Goal: Information Seeking & Learning: Learn about a topic

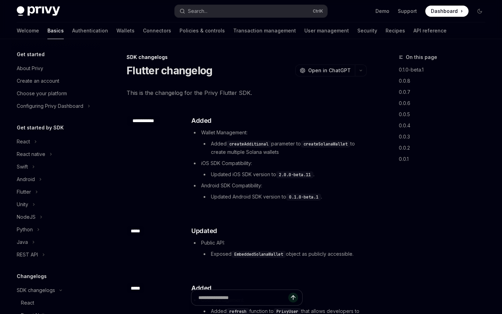
scroll to position [208, 0]
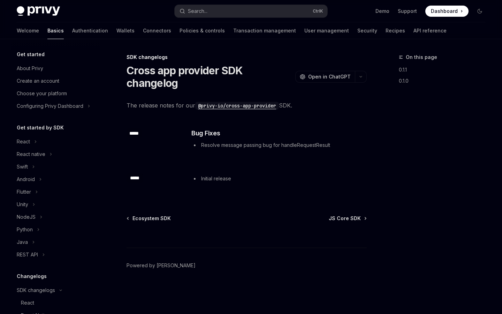
scroll to position [208, 0]
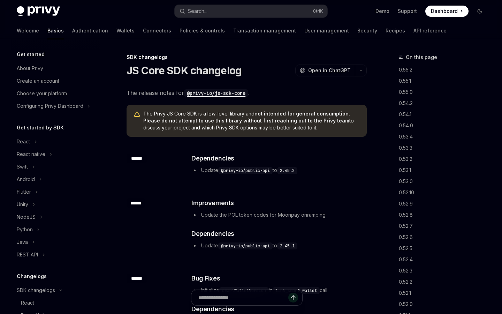
scroll to position [208, 0]
